Goal: Task Accomplishment & Management: Manage account settings

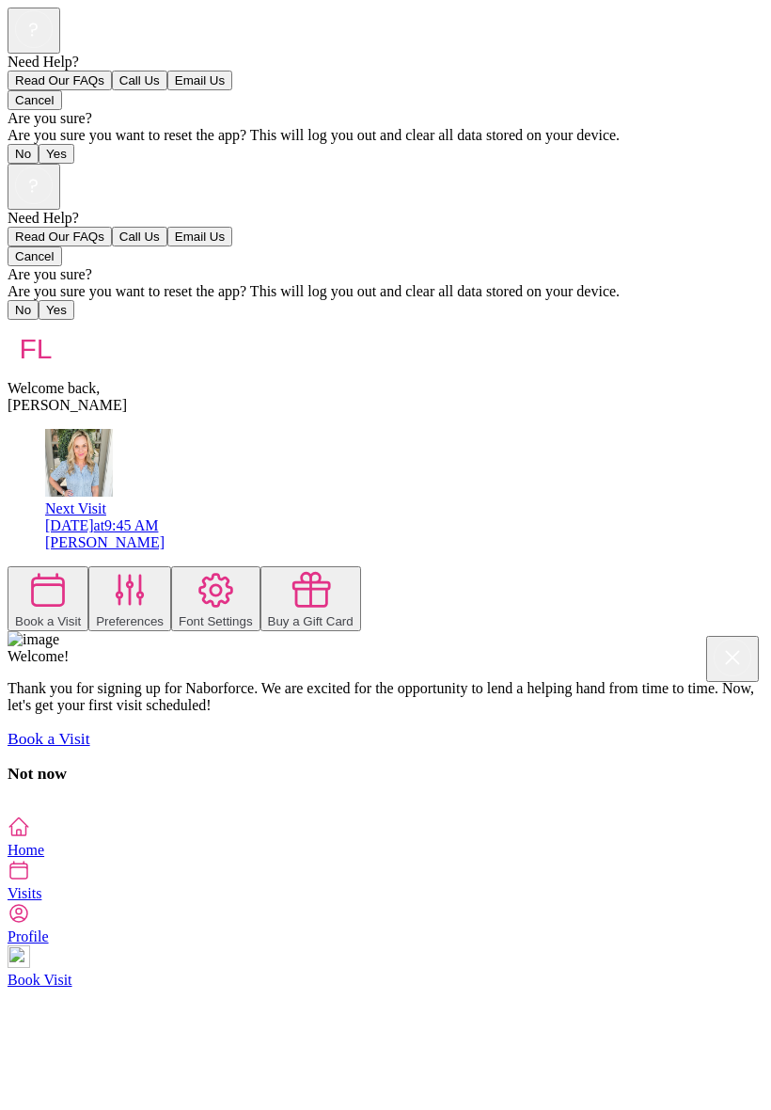
click at [151, 569] on icon at bounding box center [130, 590] width 42 height 42
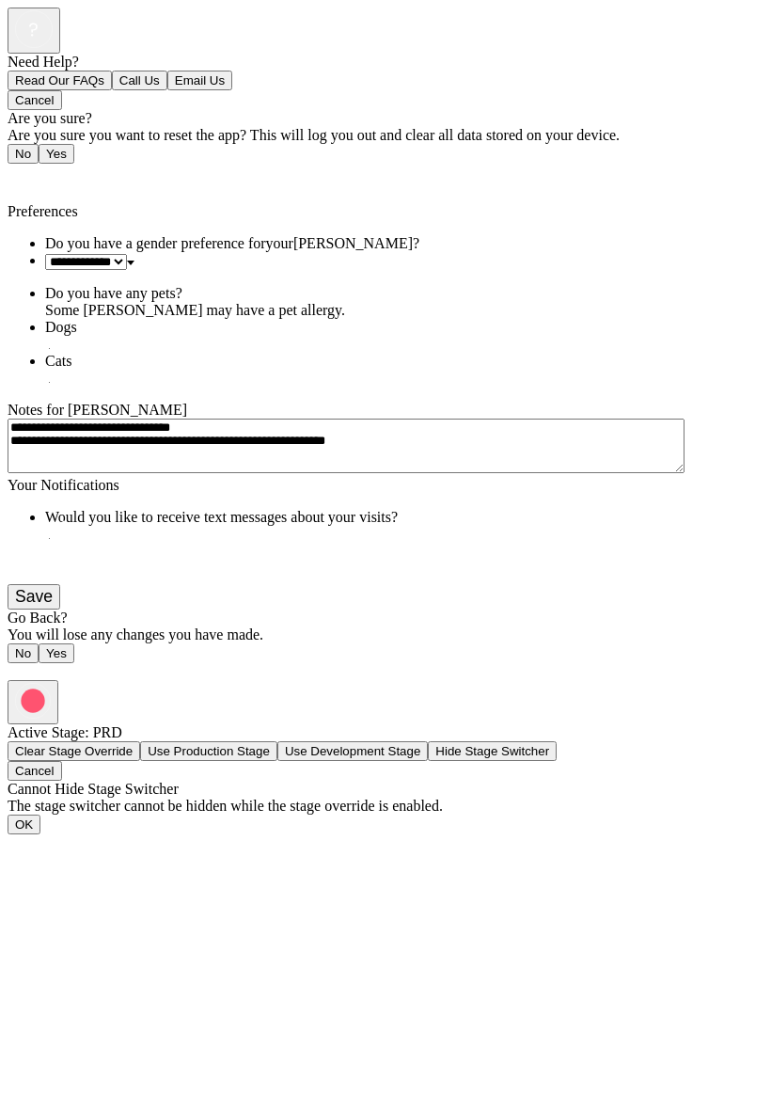
click at [44, 169] on span "Back" at bounding box center [34, 177] width 31 height 16
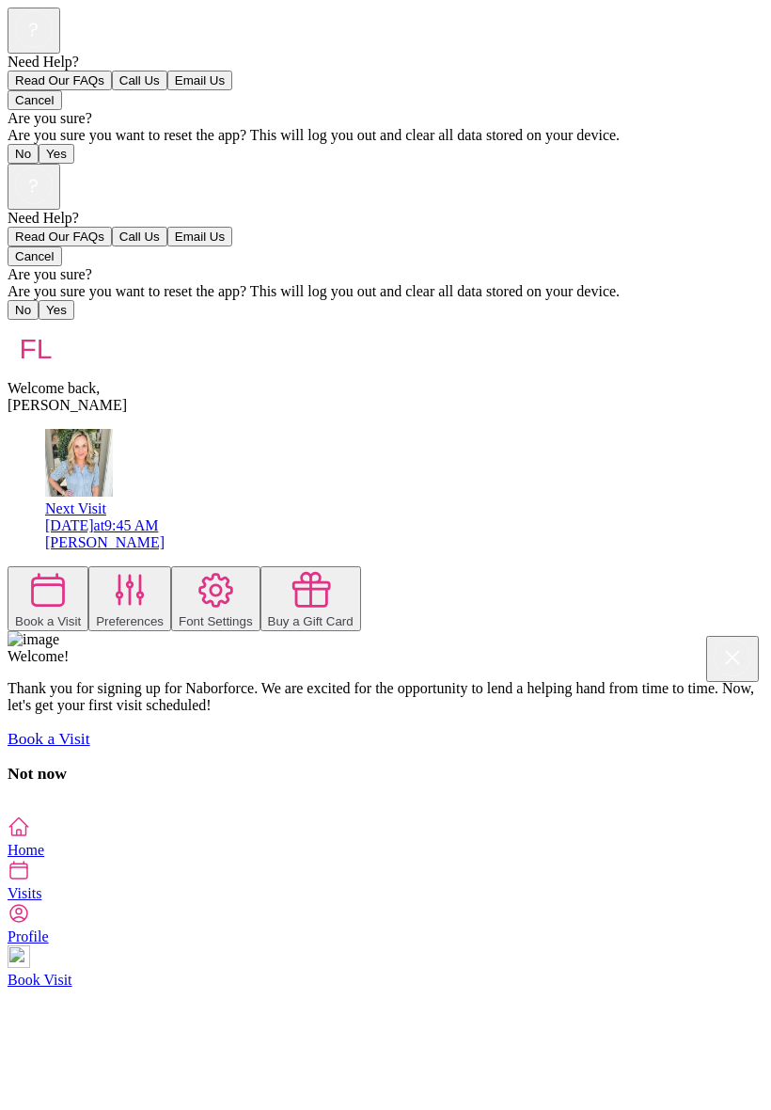
click at [30, 838] on icon at bounding box center [19, 826] width 23 height 23
click at [195, 569] on icon at bounding box center [216, 590] width 42 height 42
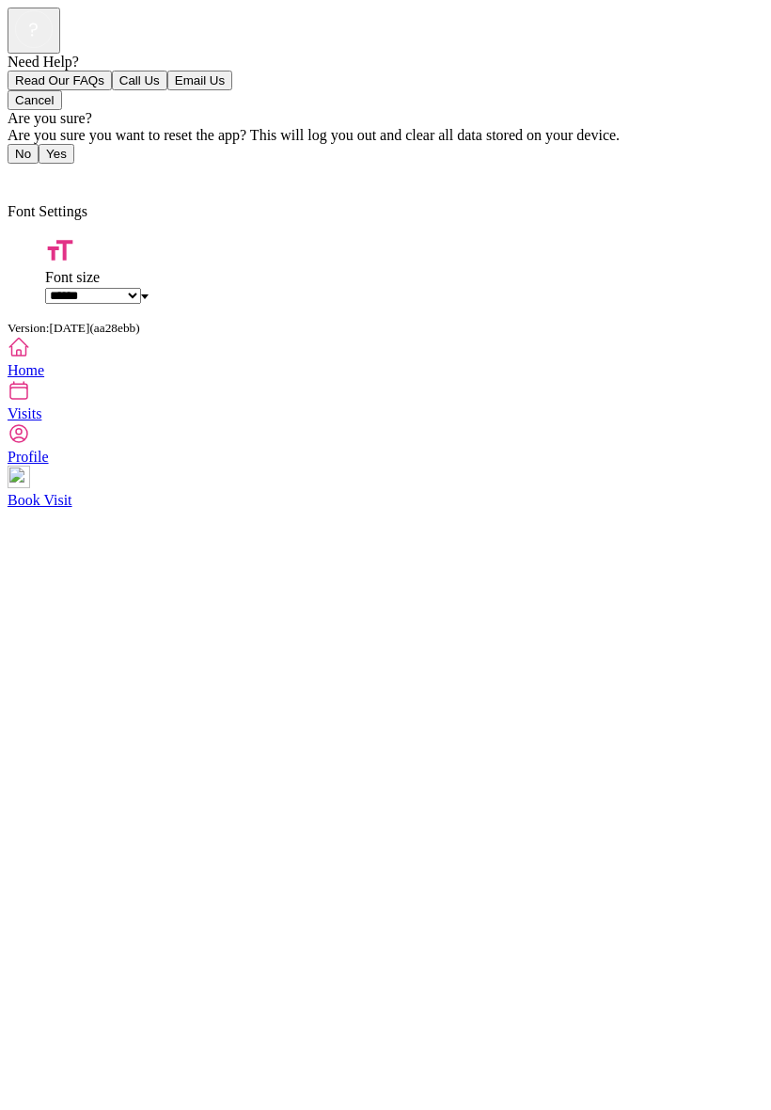
click at [45, 235] on icon at bounding box center [60, 250] width 30 height 30
click at [30, 402] on icon at bounding box center [19, 390] width 23 height 23
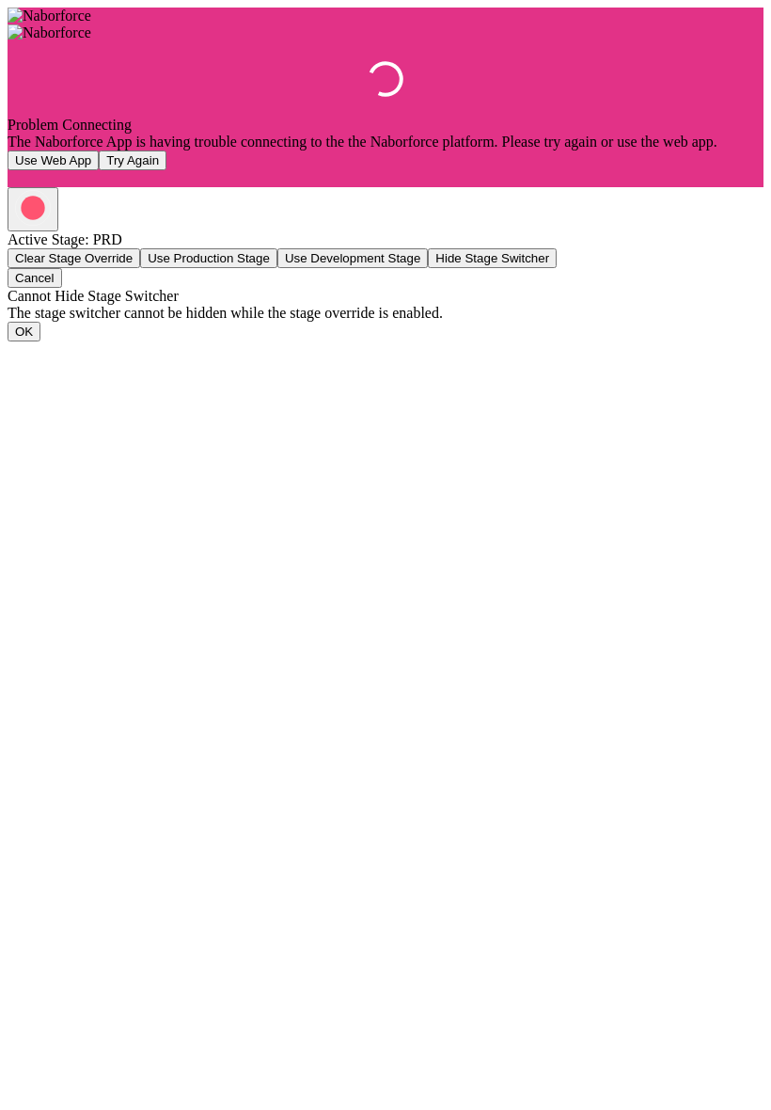
click at [8, 24] on img at bounding box center [50, 16] width 84 height 17
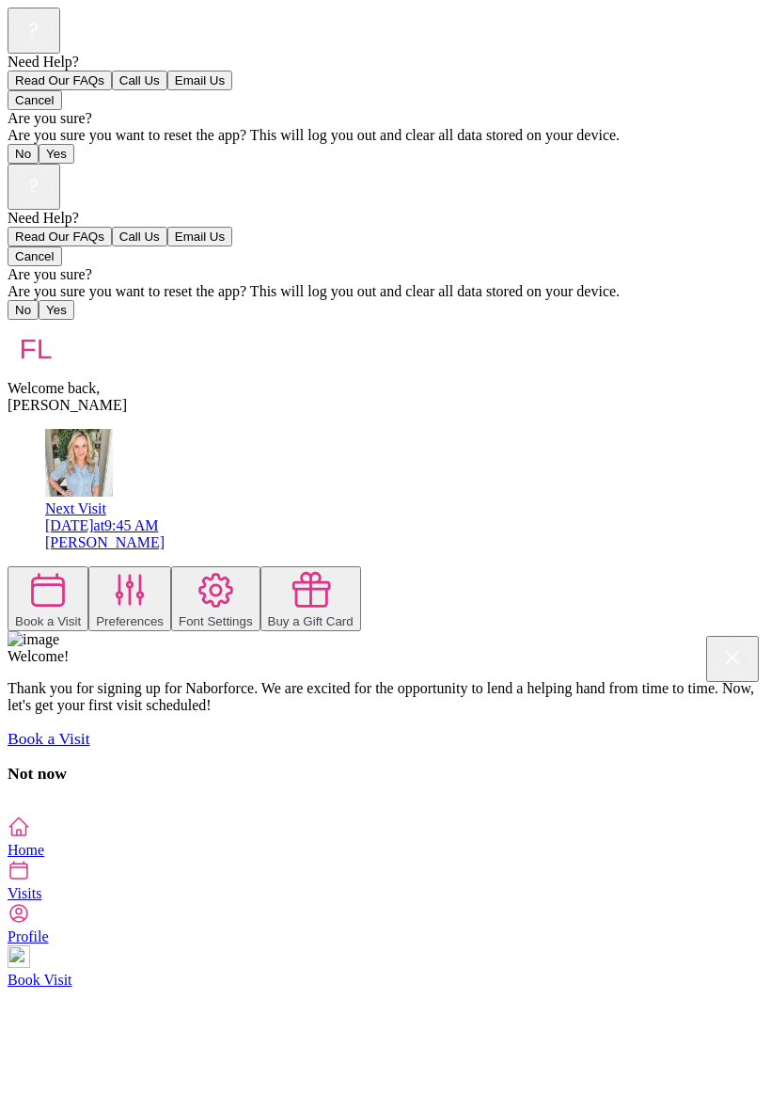
click at [764, 320] on div "Welcome back, Ferdinand" at bounding box center [386, 367] width 756 height 94
click at [309, 815] on div at bounding box center [386, 815] width 756 height 0
